Goal: Task Accomplishment & Management: Complete application form

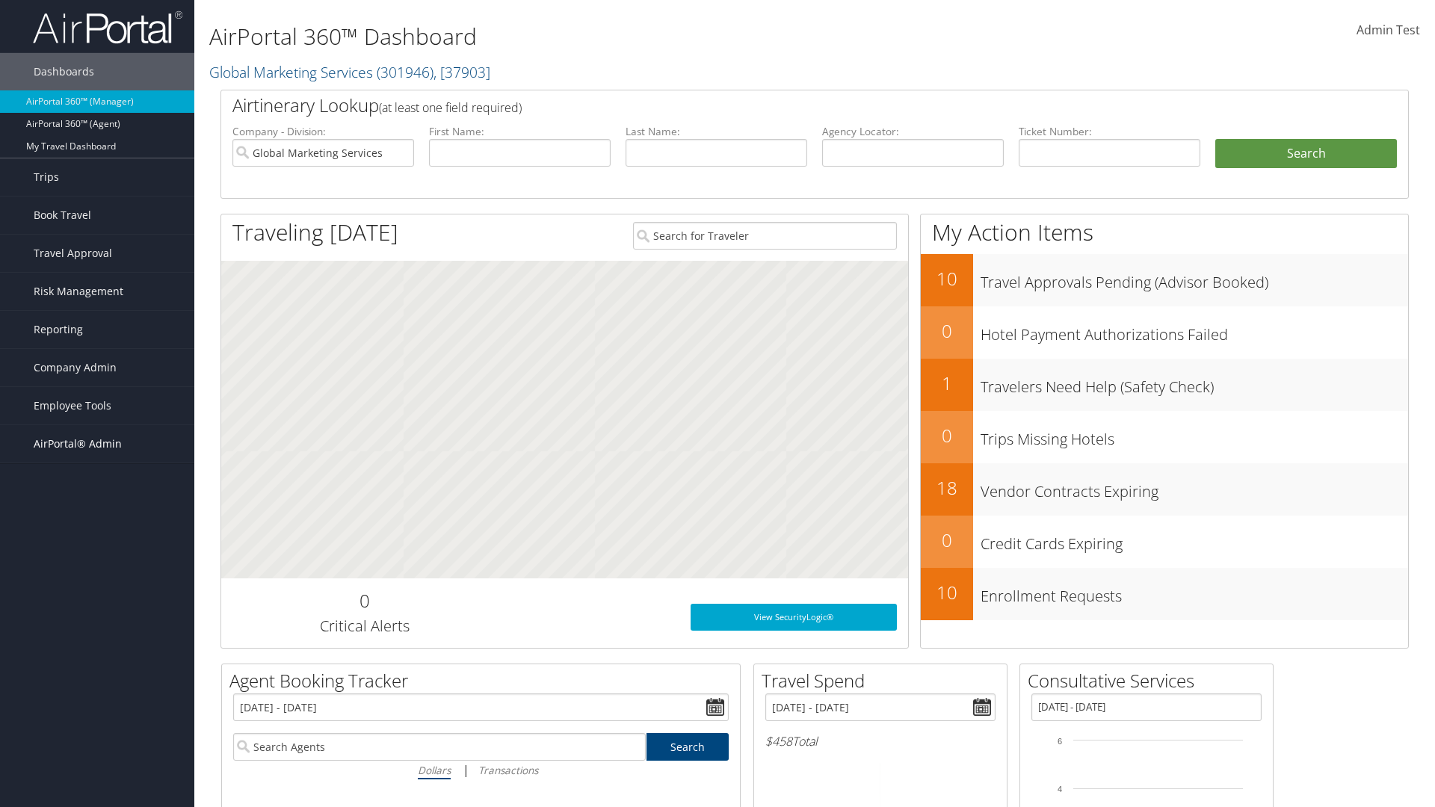
click at [97, 444] on span "AirPortal® Admin" at bounding box center [78, 443] width 88 height 37
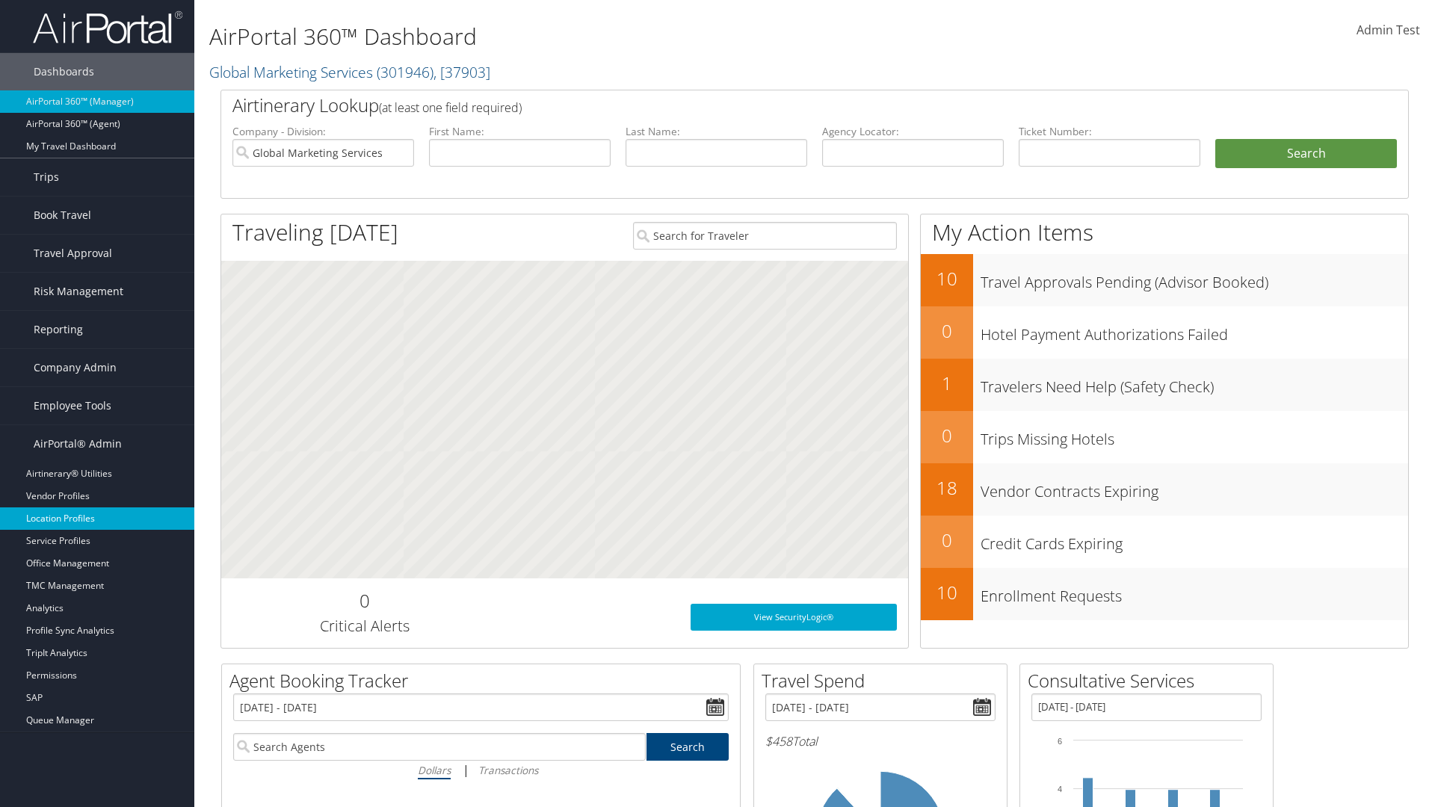
click at [97, 519] on link "Location Profiles" at bounding box center [97, 519] width 194 height 22
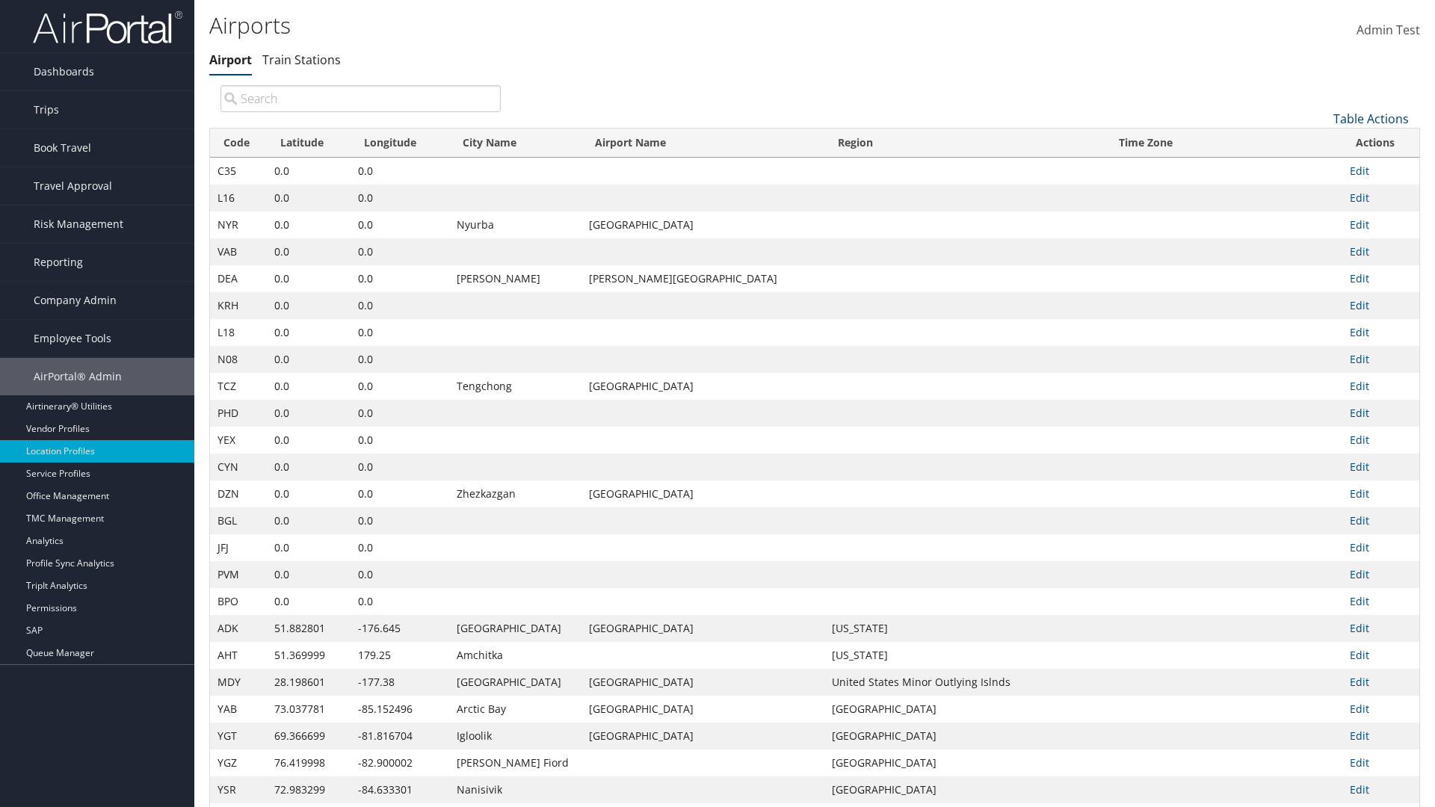
click at [1371, 118] on link "Table Actions" at bounding box center [1372, 119] width 76 height 16
click at [1321, 141] on link "New Record" at bounding box center [1321, 141] width 197 height 25
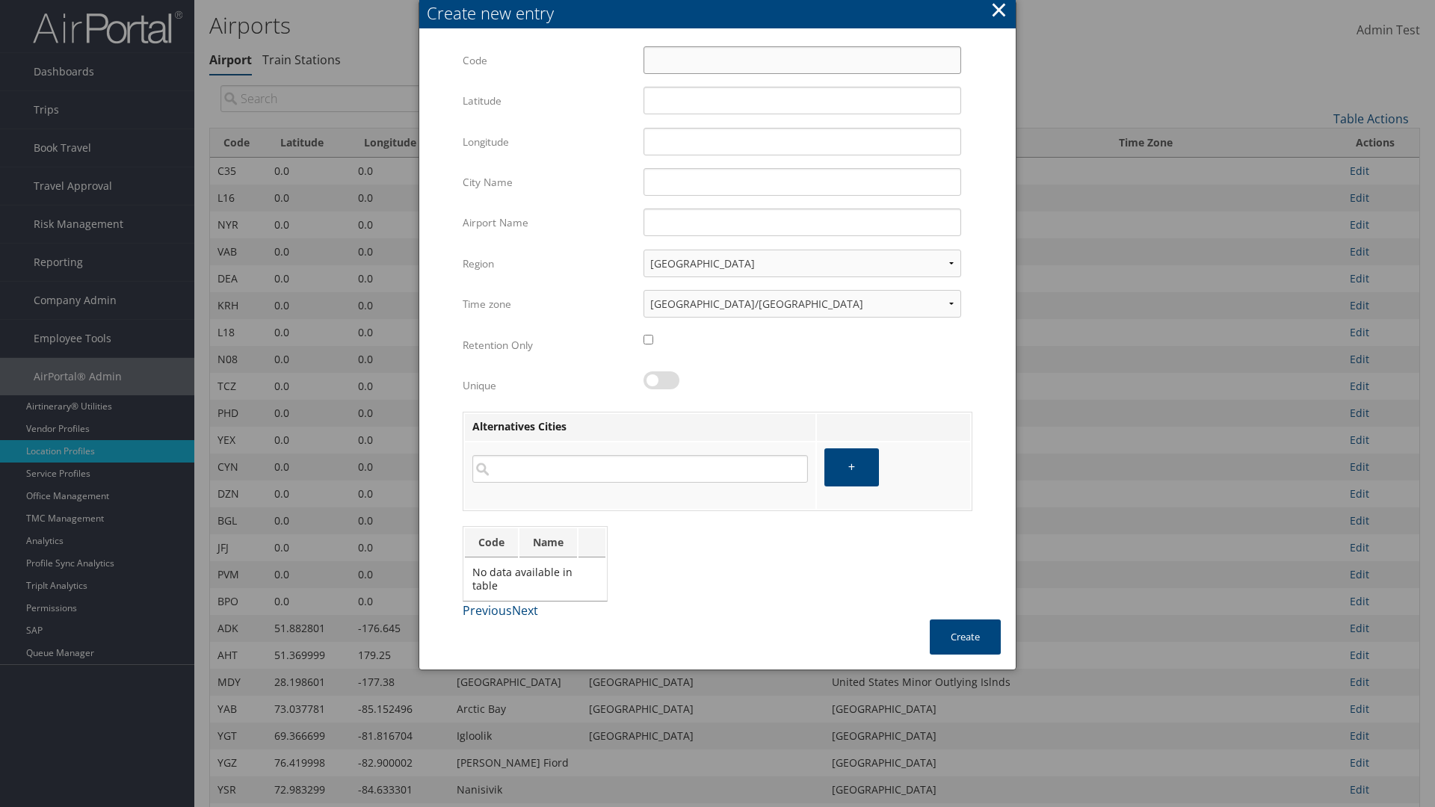
click at [802, 60] on input "Code" at bounding box center [803, 60] width 318 height 28
type input "|2"
click at [802, 100] on input "32.953182" at bounding box center [803, 101] width 318 height 28
type input "32.953182"
click at [802, 141] on input "12.016439" at bounding box center [803, 142] width 318 height 28
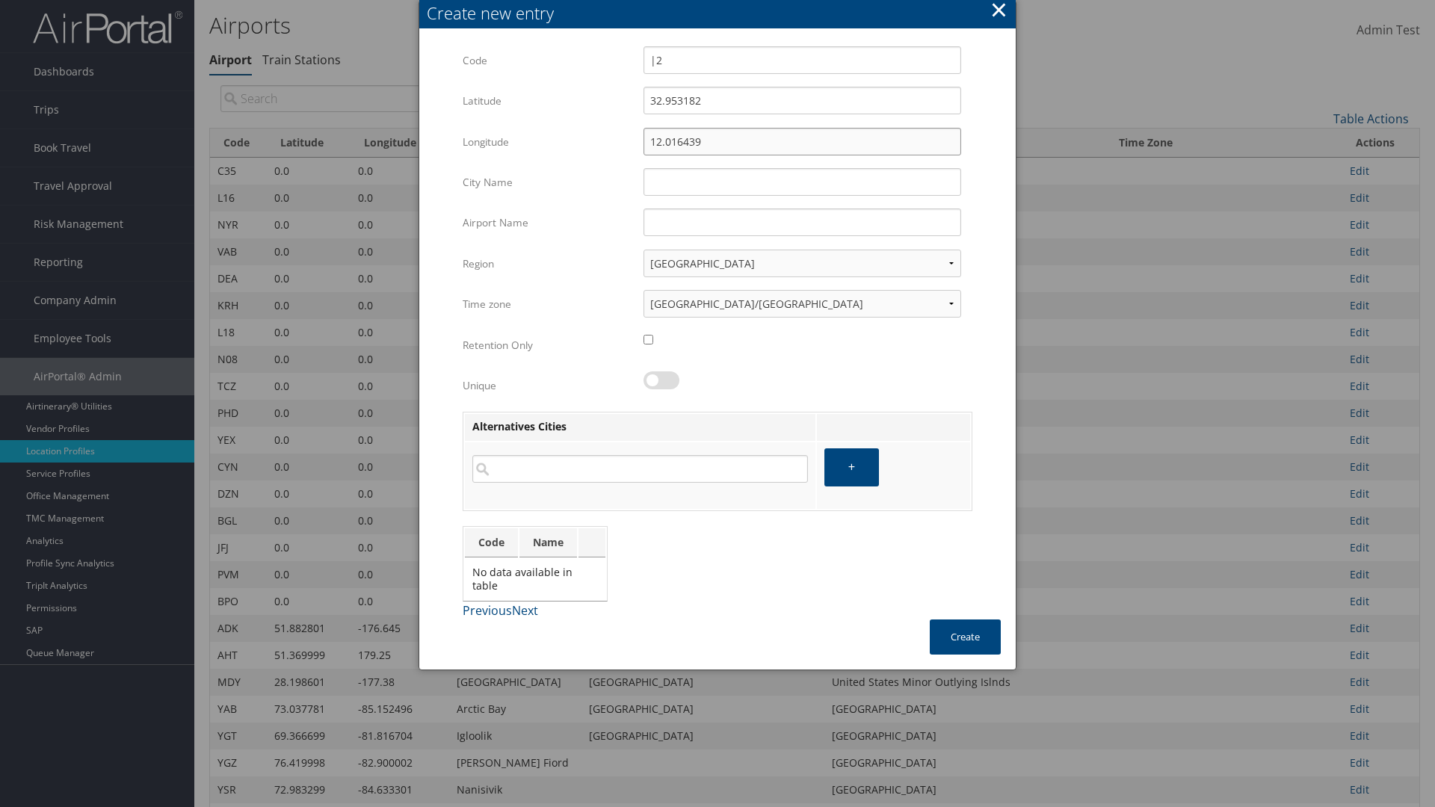
type input "12.016439"
click at [802, 182] on input "City Name" at bounding box center [803, 182] width 318 height 28
type input "Zwara"
type input "|2"
type input "Zwara"
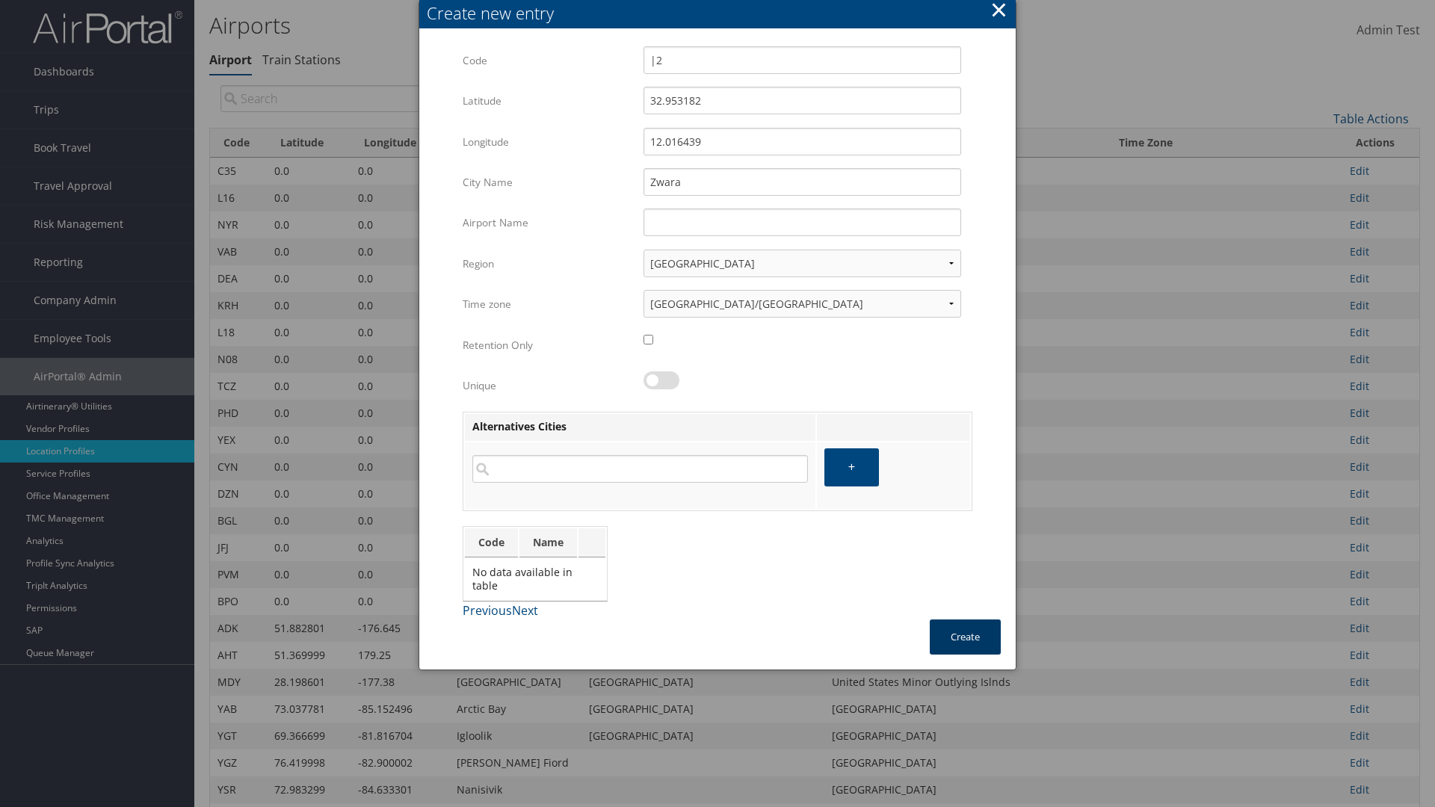
click at [965, 637] on button "Create" at bounding box center [965, 637] width 71 height 35
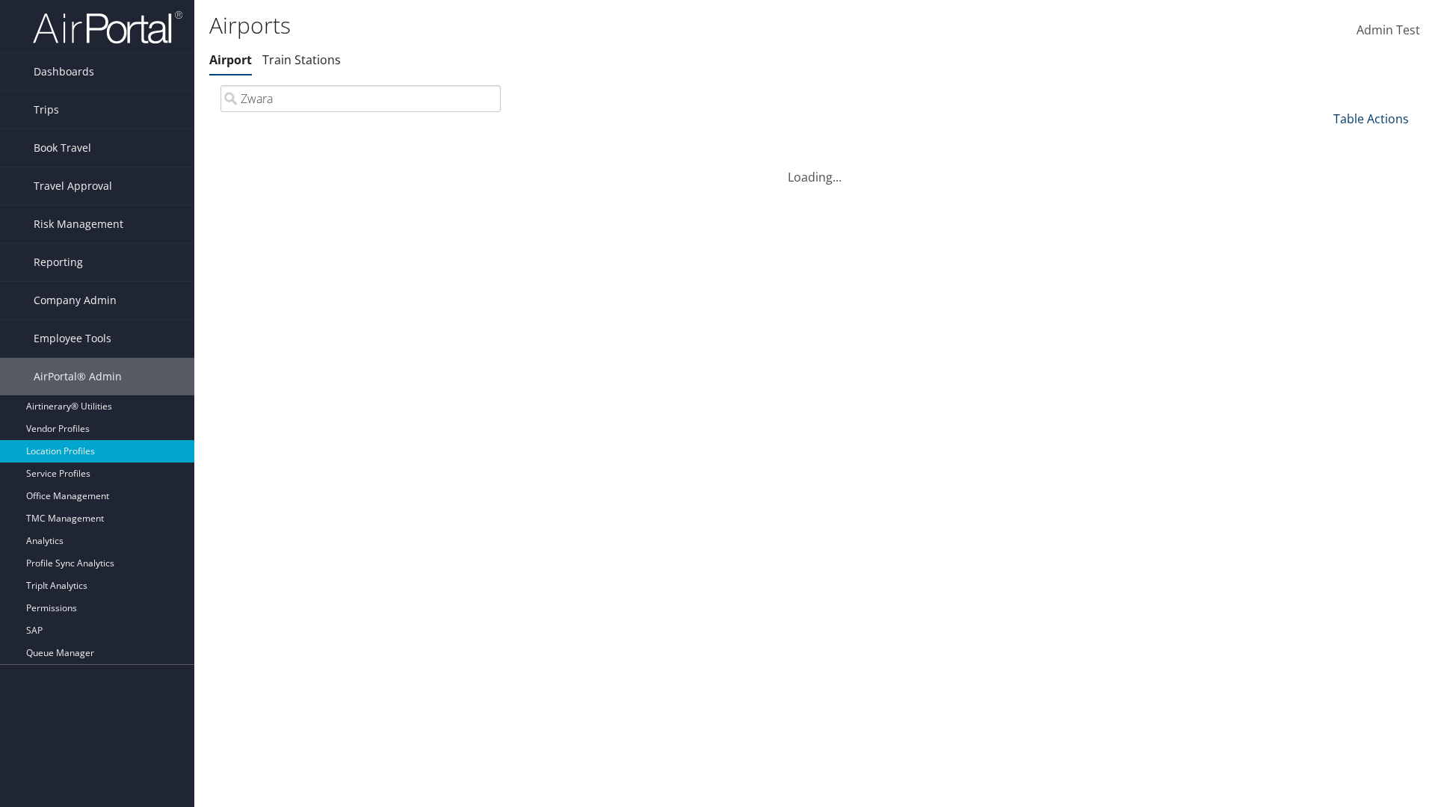
type input "Zwara"
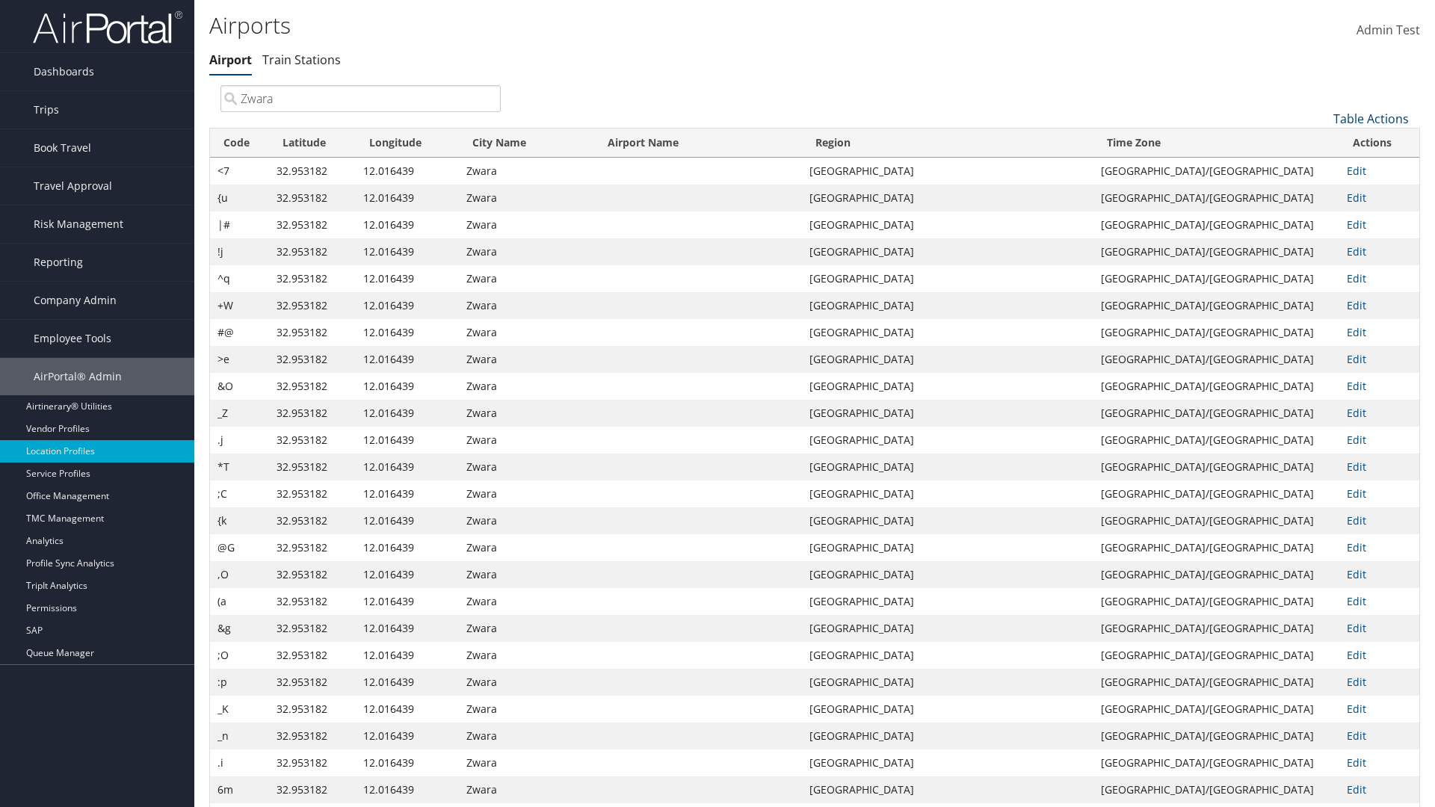
click at [1371, 118] on link "Table Actions" at bounding box center [1372, 119] width 76 height 16
click at [1321, 167] on link "Download Report" at bounding box center [1321, 167] width 197 height 25
